Goal: Task Accomplishment & Management: Manage account settings

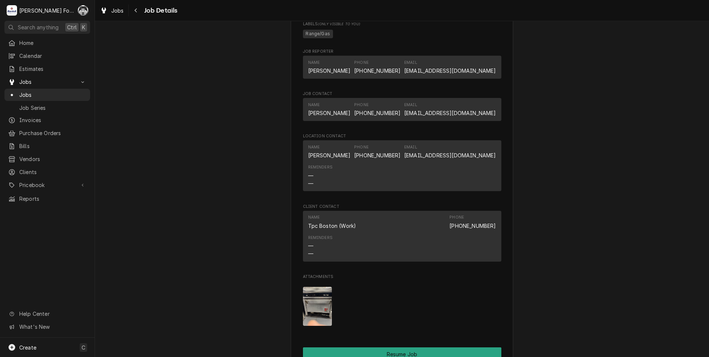
scroll to position [938, 0]
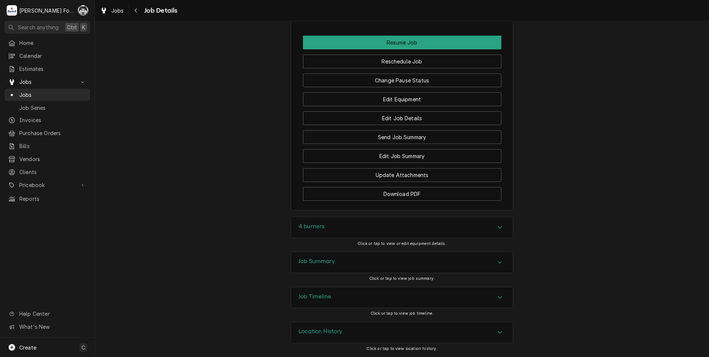
click at [309, 228] on h3 "4 burners" at bounding box center [312, 226] width 26 height 7
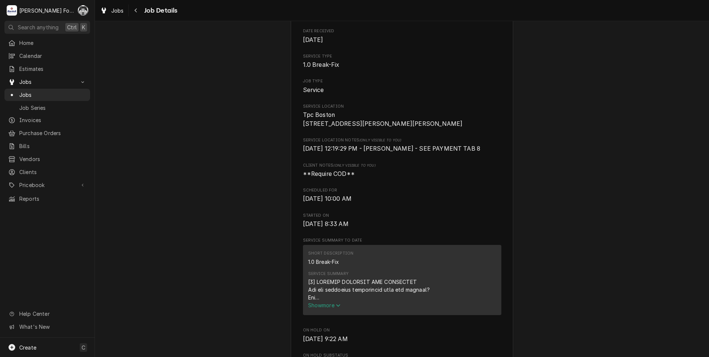
scroll to position [0, 0]
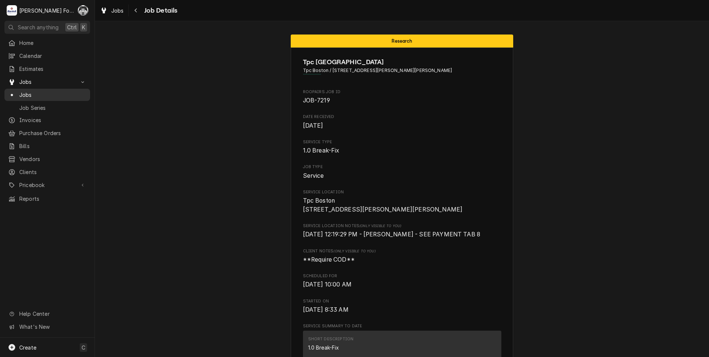
click at [28, 91] on span "Jobs" at bounding box center [52, 95] width 67 height 8
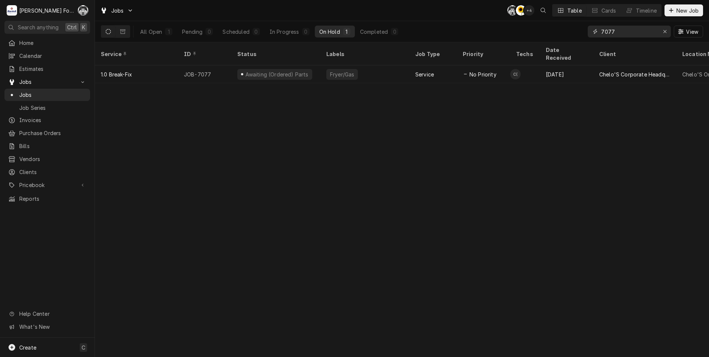
drag, startPoint x: 616, startPoint y: 35, endPoint x: 545, endPoint y: 35, distance: 70.8
click at [547, 35] on div "All Open 1 Pending 0 Scheduled 0 In Progress 0 On Hold 1 Completed 0 7077 View" at bounding box center [402, 31] width 602 height 21
type input "7225"
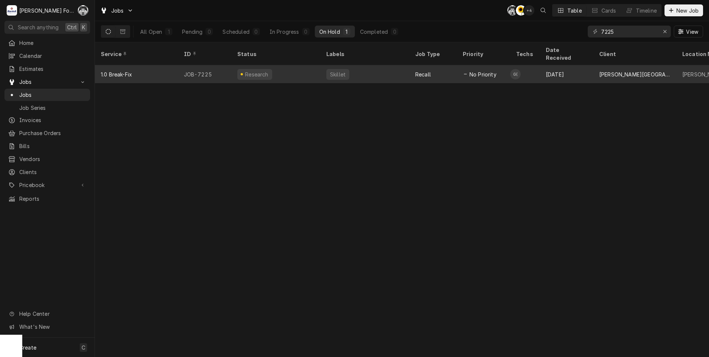
click at [318, 69] on div "Research" at bounding box center [275, 74] width 89 height 18
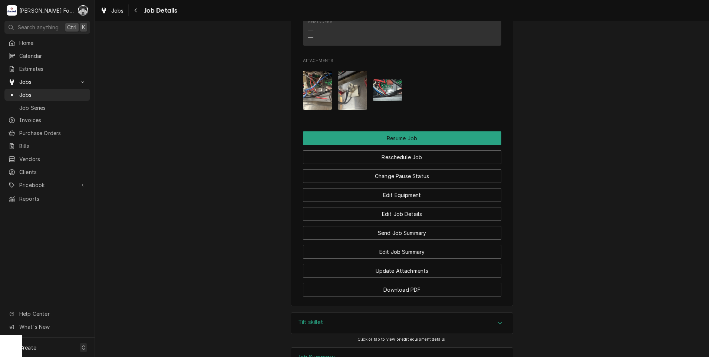
scroll to position [963, 0]
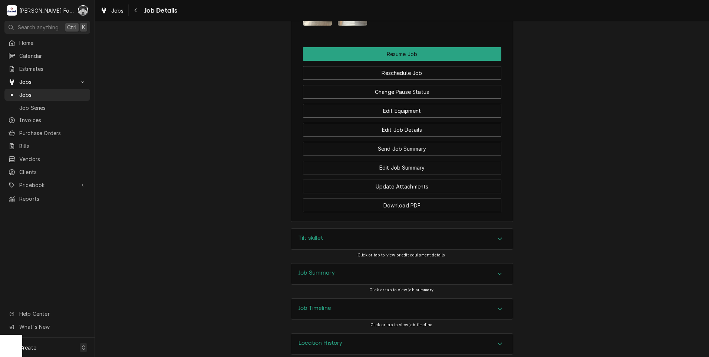
click at [333, 229] on div "Tilt skillet" at bounding box center [402, 238] width 222 height 21
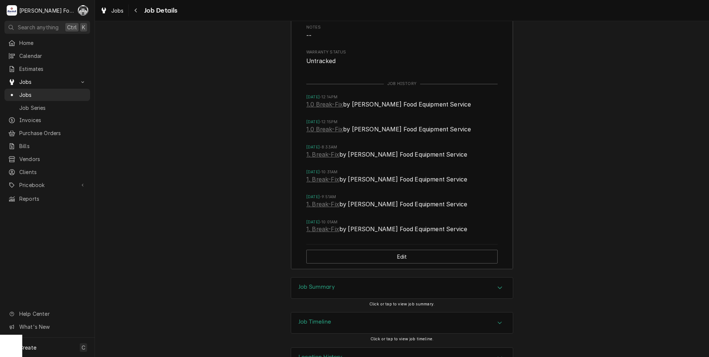
scroll to position [1310, 0]
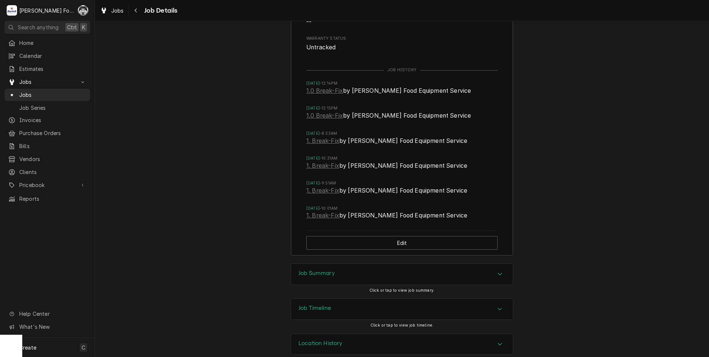
click at [364, 264] on div "Job Summary" at bounding box center [402, 274] width 222 height 21
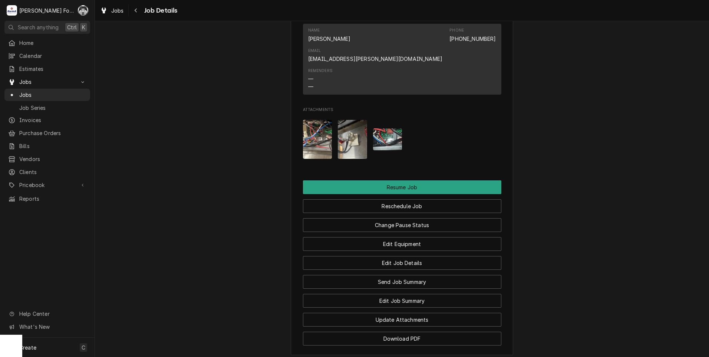
scroll to position [840, 0]
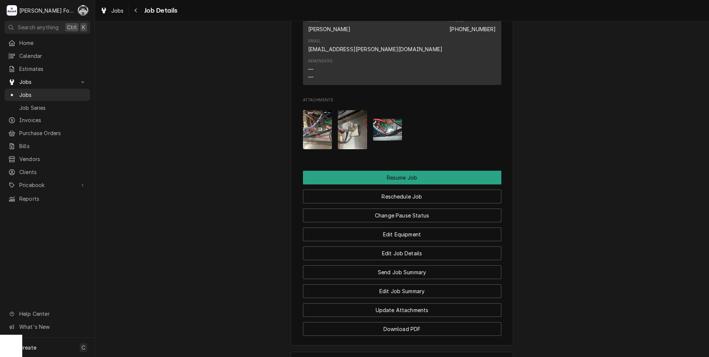
click at [318, 120] on img "Attachments" at bounding box center [317, 129] width 29 height 39
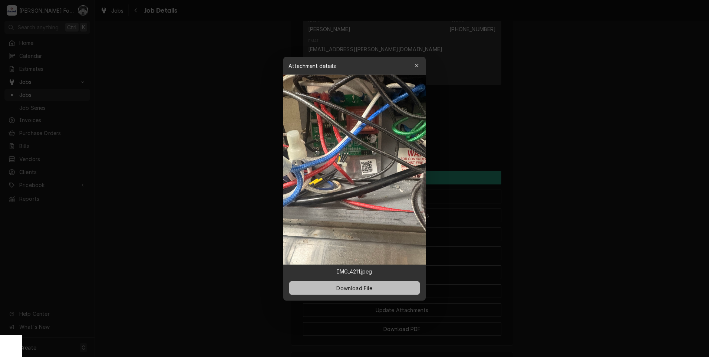
click at [359, 287] on span "Download File" at bounding box center [354, 288] width 39 height 8
click at [162, 169] on div at bounding box center [354, 178] width 709 height 357
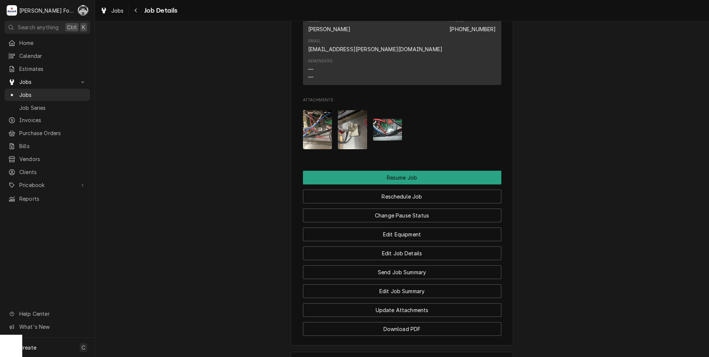
click at [338, 113] on img "Attachments" at bounding box center [352, 129] width 29 height 39
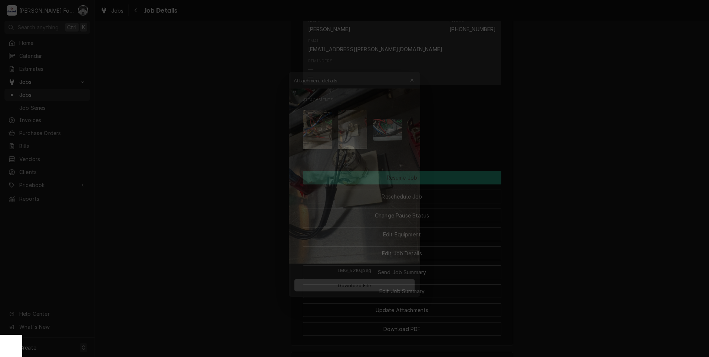
click at [366, 284] on span "Download File" at bounding box center [354, 288] width 39 height 8
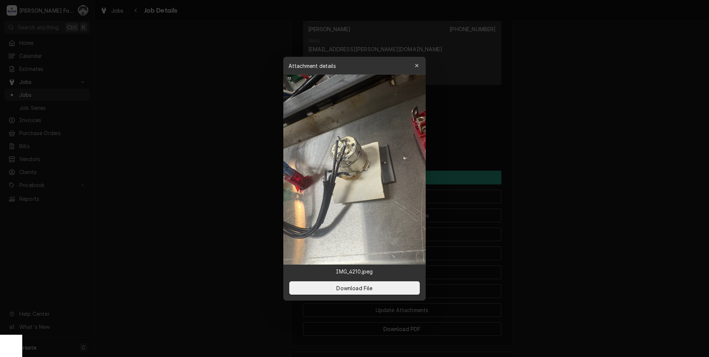
click at [215, 198] on div at bounding box center [354, 178] width 709 height 357
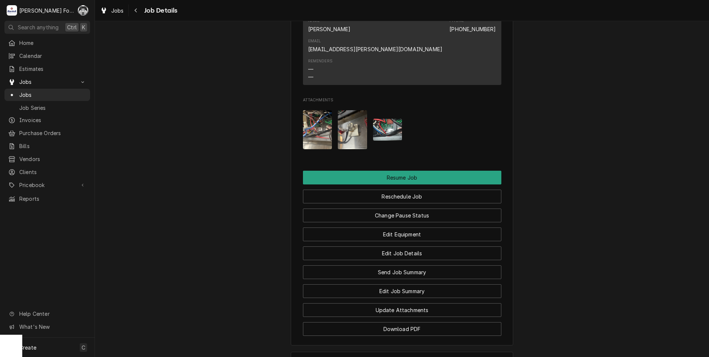
click at [386, 119] on img "Attachments" at bounding box center [387, 130] width 29 height 22
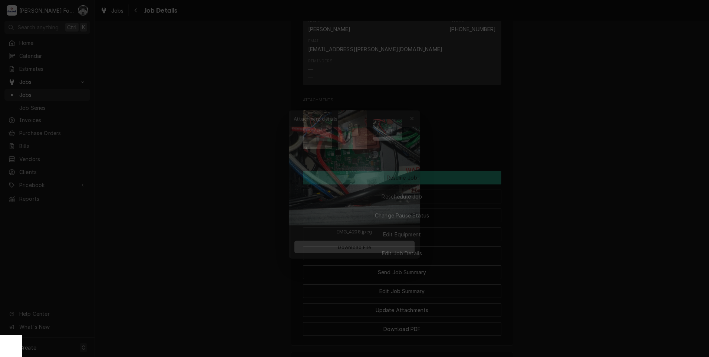
click at [348, 244] on span "Download File" at bounding box center [354, 246] width 39 height 8
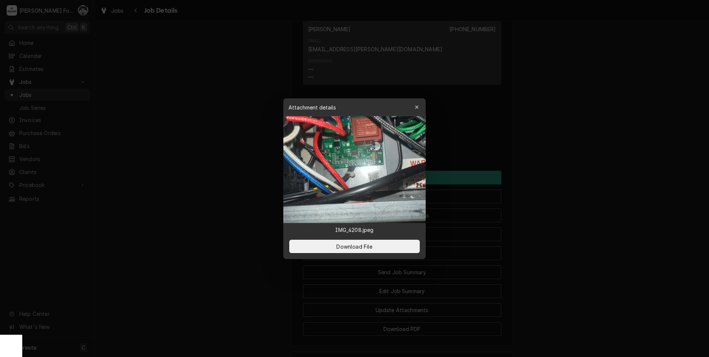
click at [179, 178] on div at bounding box center [354, 178] width 709 height 357
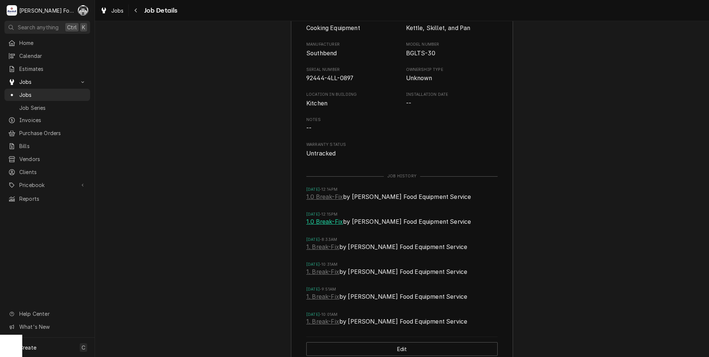
scroll to position [1211, 0]
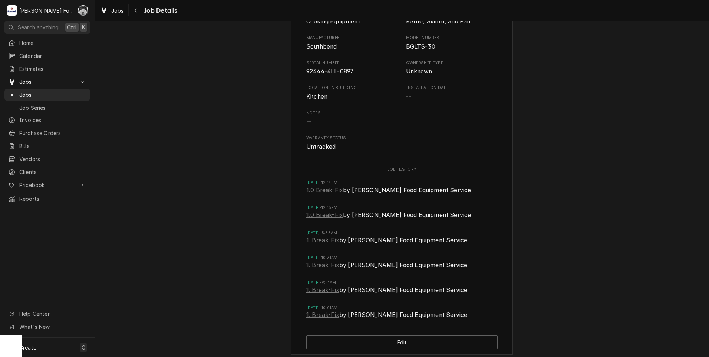
click at [184, 330] on div "Tilt skillet Equipment Category Cooking Equipment Equipment Type Kettle, Skille…" at bounding box center [402, 172] width 614 height 382
